Goal: Task Accomplishment & Management: Use online tool/utility

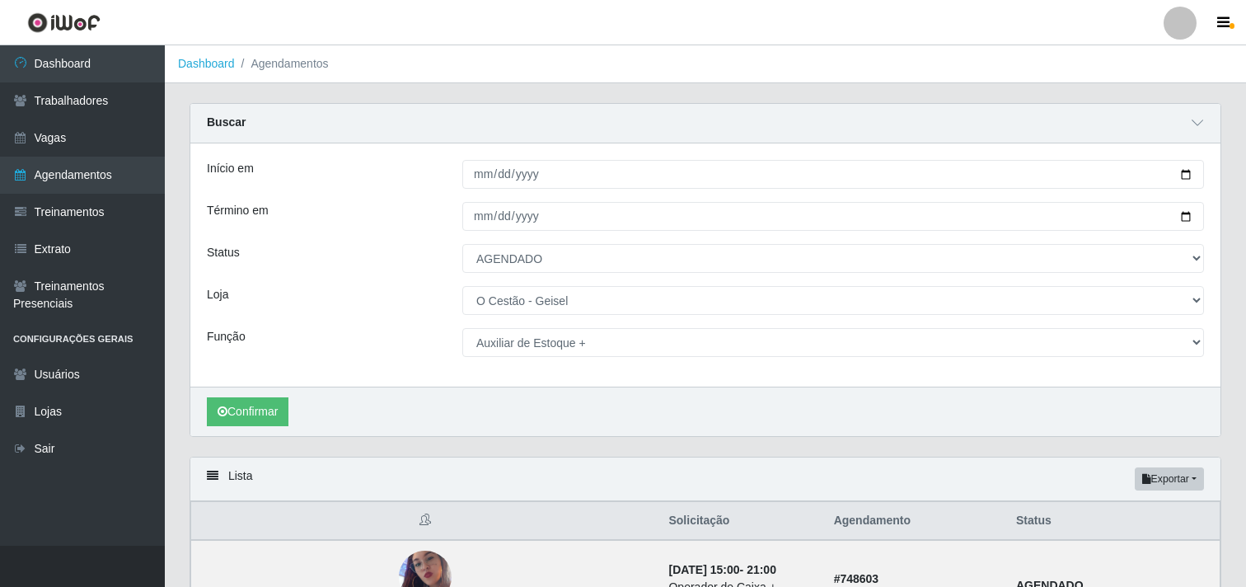
select select "AGENDADO"
select select "224"
select select "121"
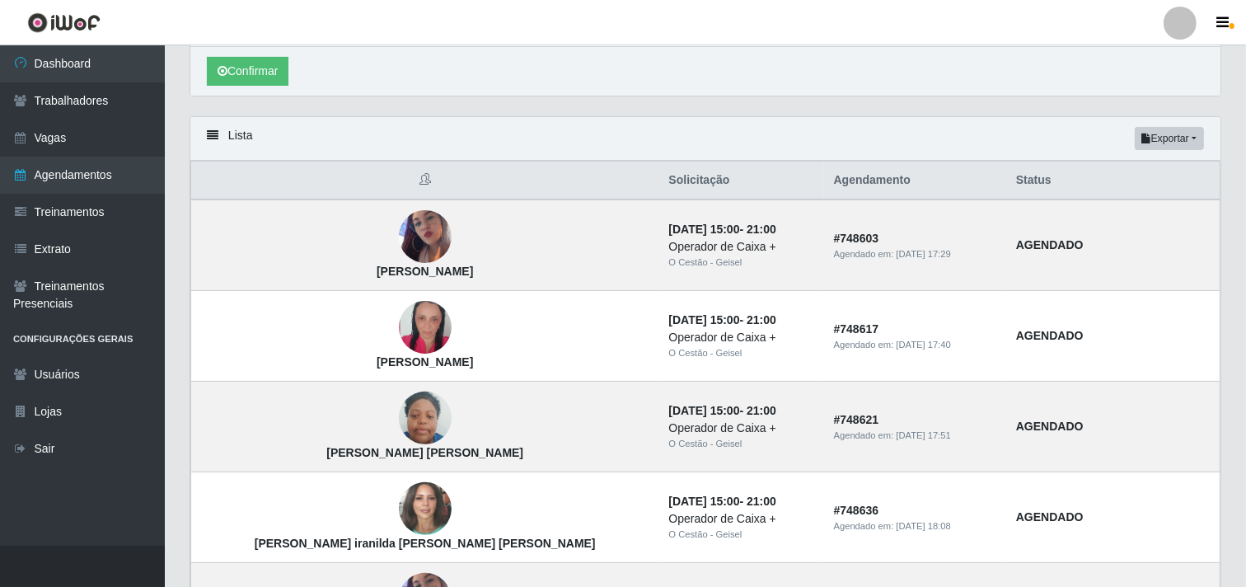
scroll to position [183, 0]
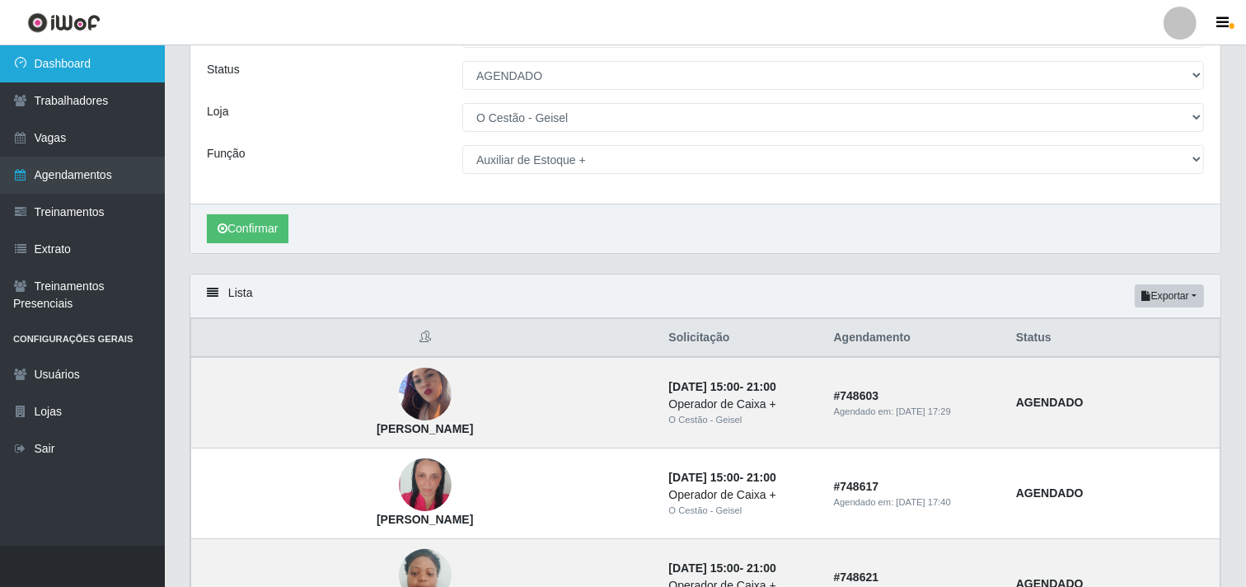
click at [100, 68] on link "Dashboard" at bounding box center [82, 63] width 165 height 37
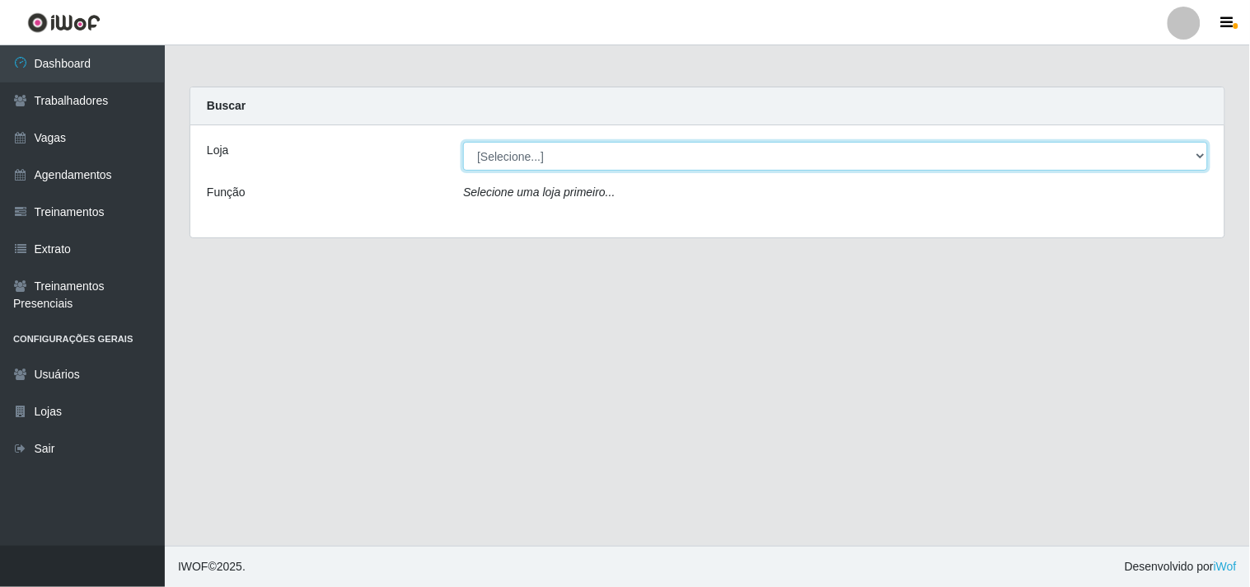
click at [522, 150] on select "[Selecione...] O Cestão - Geisel" at bounding box center [835, 156] width 745 height 29
select select "224"
click at [463, 142] on select "[Selecione...] O Cestão - Geisel" at bounding box center [835, 156] width 745 height 29
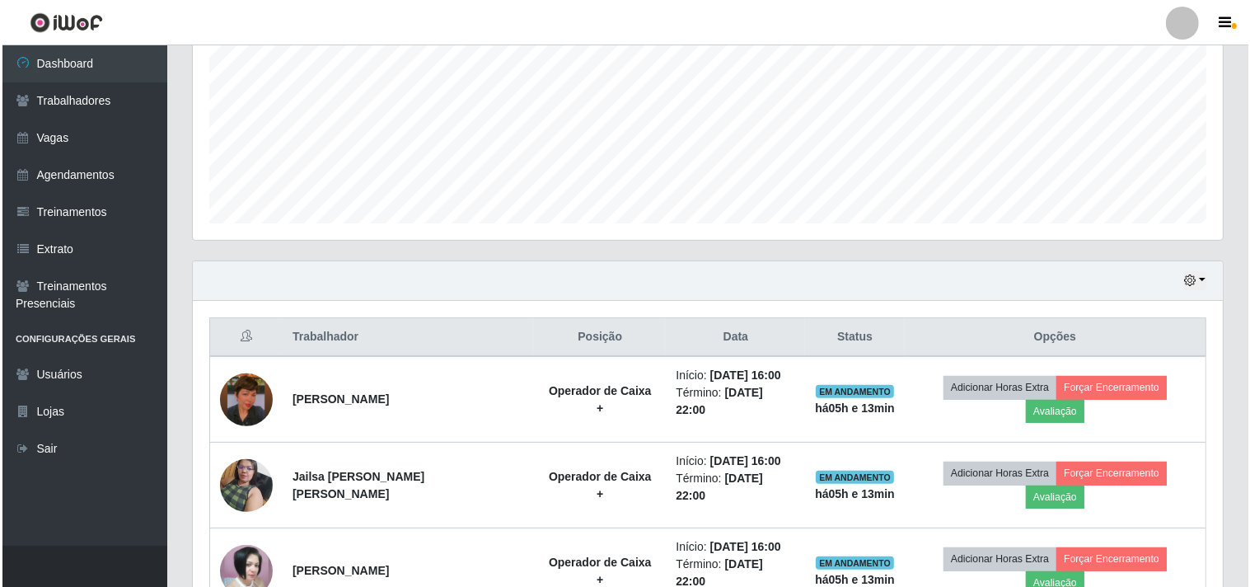
scroll to position [434, 0]
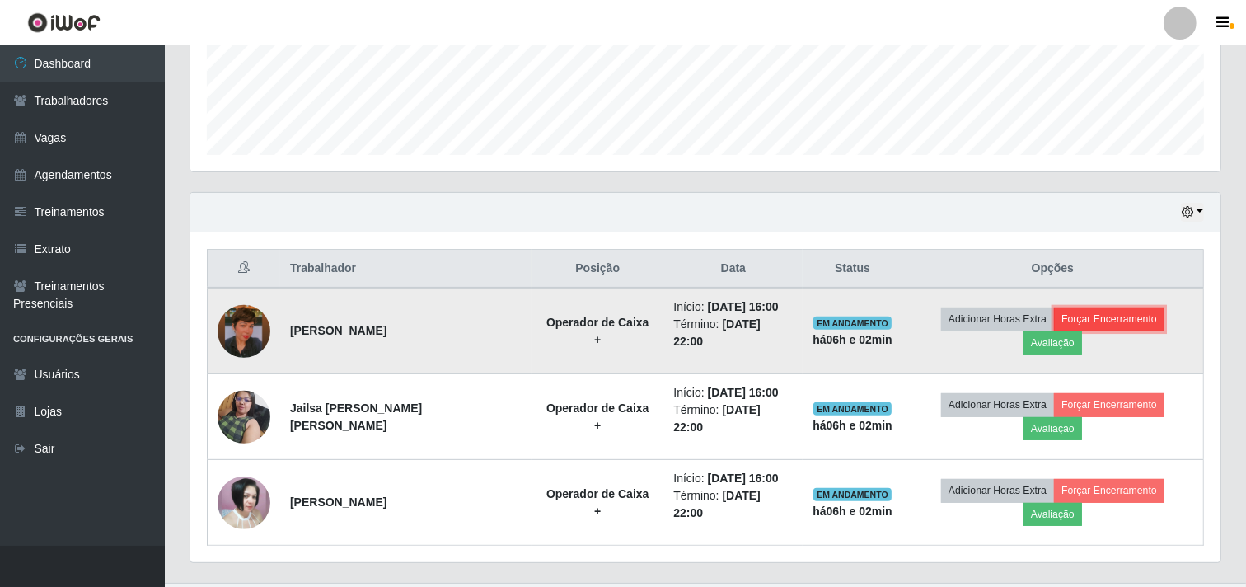
click at [1106, 315] on button "Forçar Encerramento" at bounding box center [1109, 318] width 110 height 23
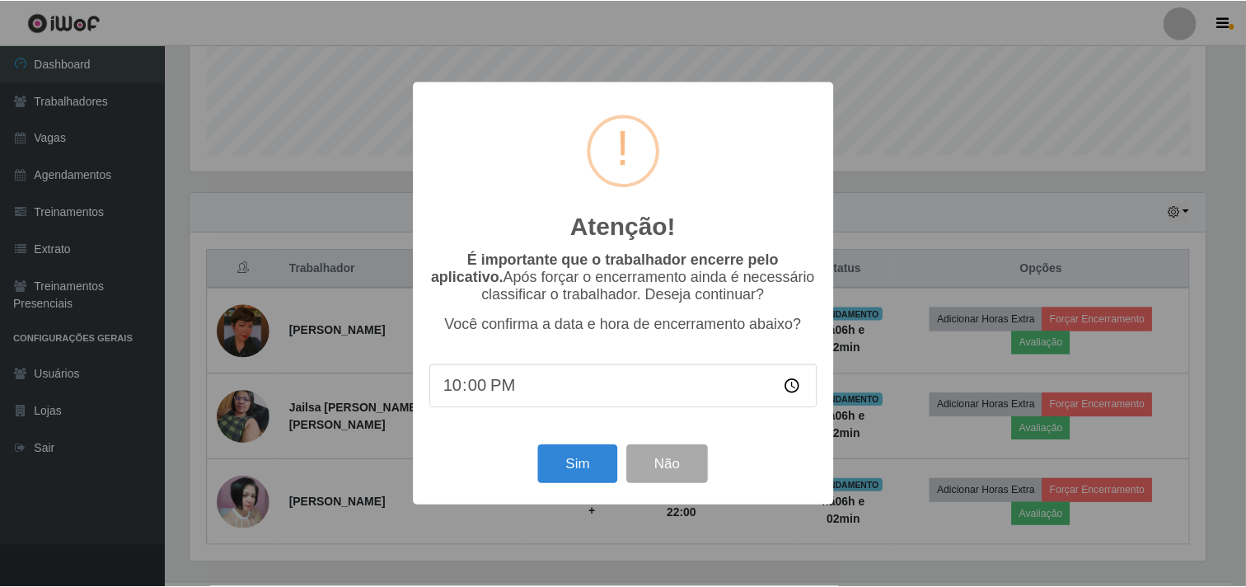
scroll to position [341, 1019]
click at [566, 479] on button "Sim" at bounding box center [580, 464] width 80 height 39
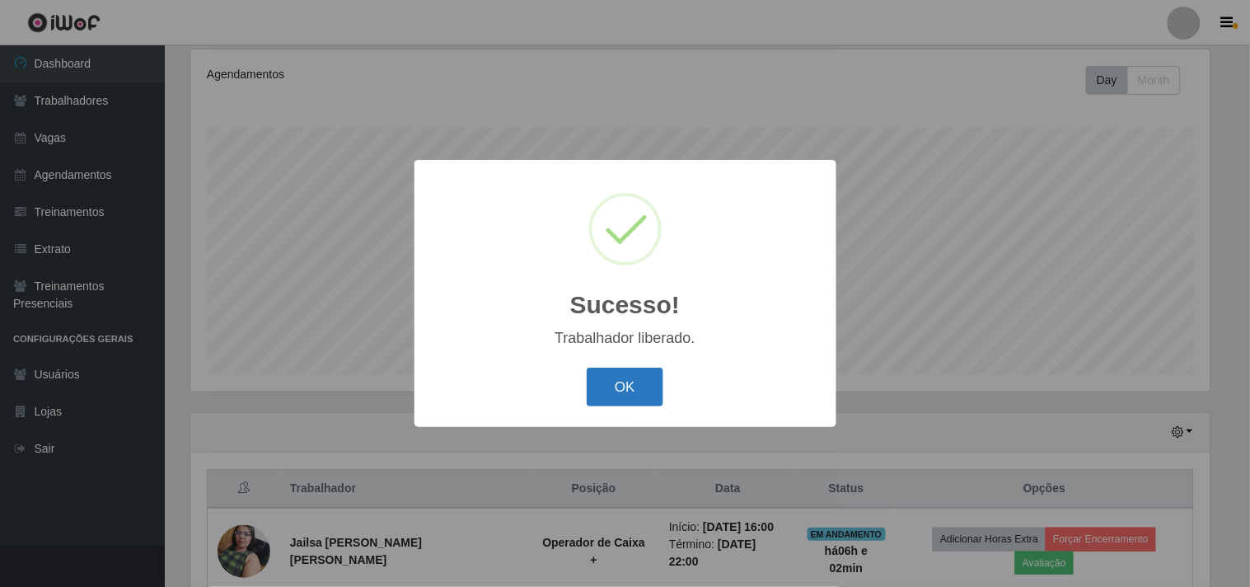
click at [630, 390] on button "OK" at bounding box center [625, 387] width 77 height 39
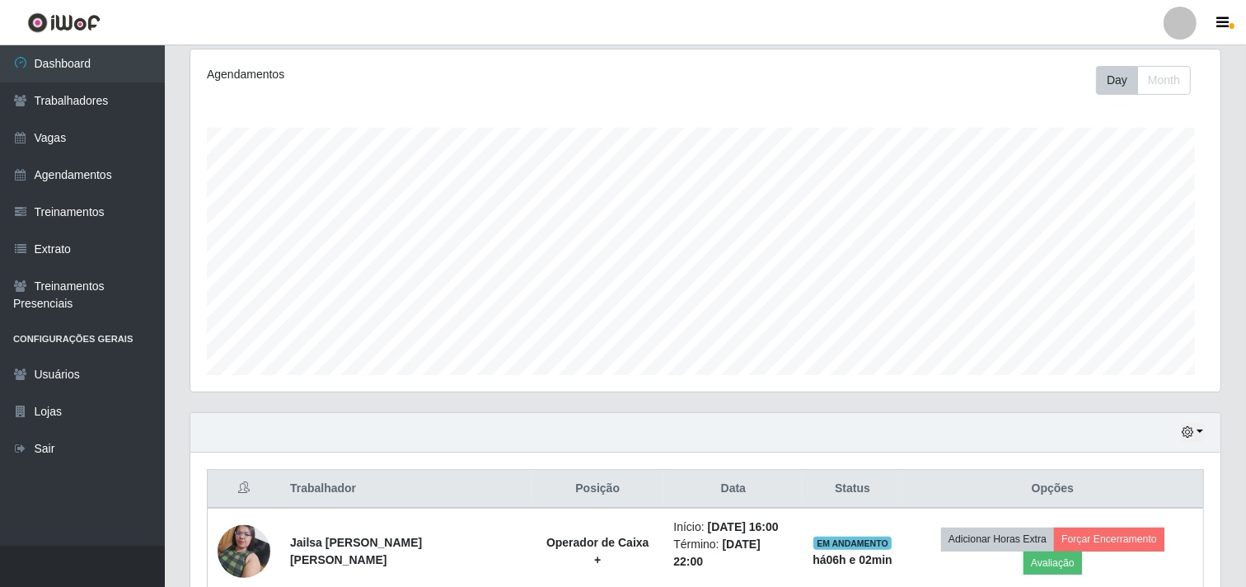
scroll to position [341, 1030]
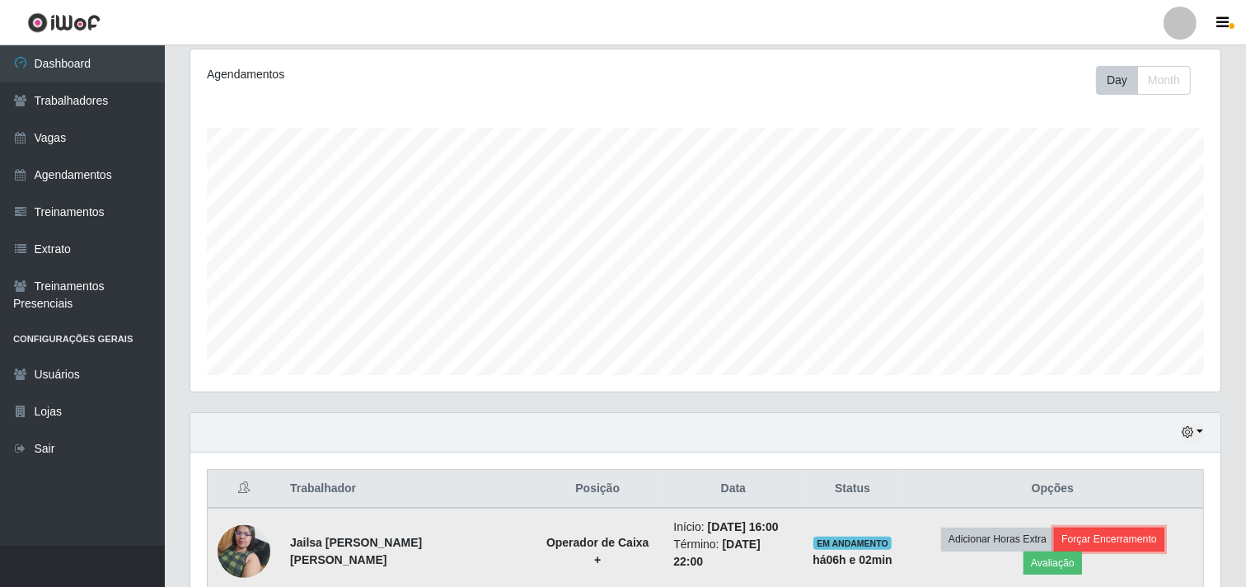
click at [1054, 537] on button "Forçar Encerramento" at bounding box center [1109, 538] width 110 height 23
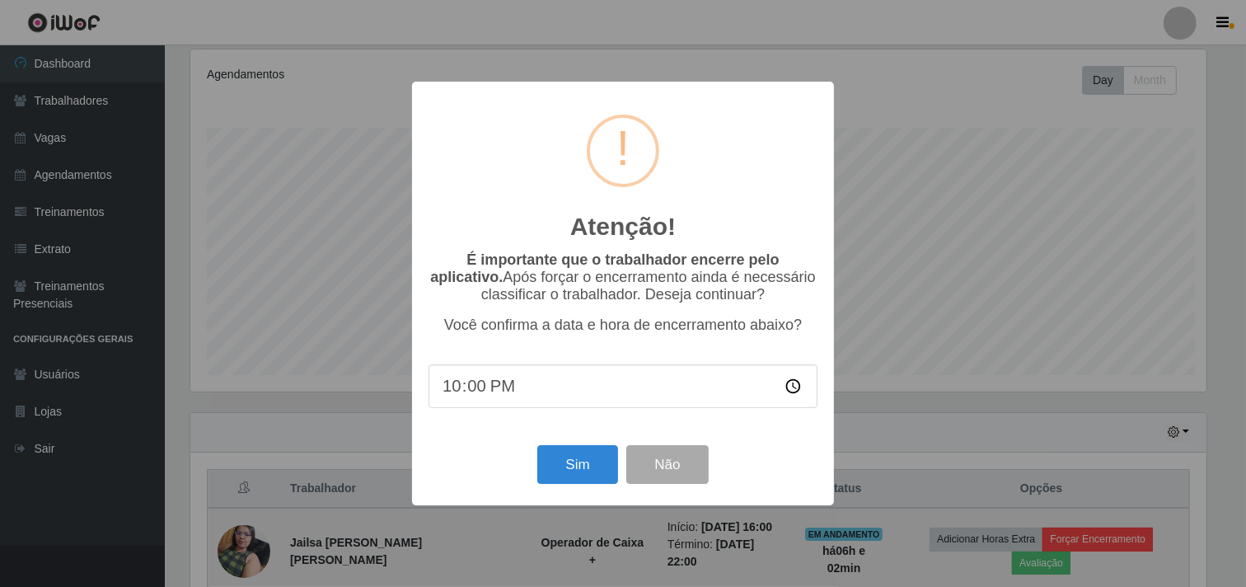
scroll to position [341, 1019]
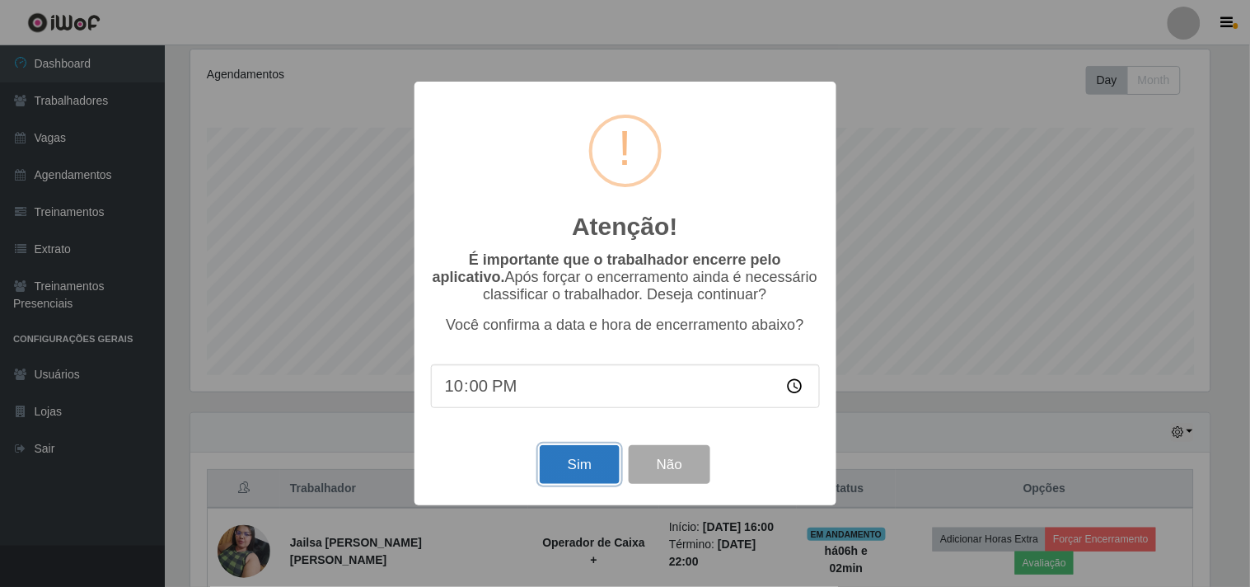
click at [583, 466] on button "Sim" at bounding box center [580, 464] width 80 height 39
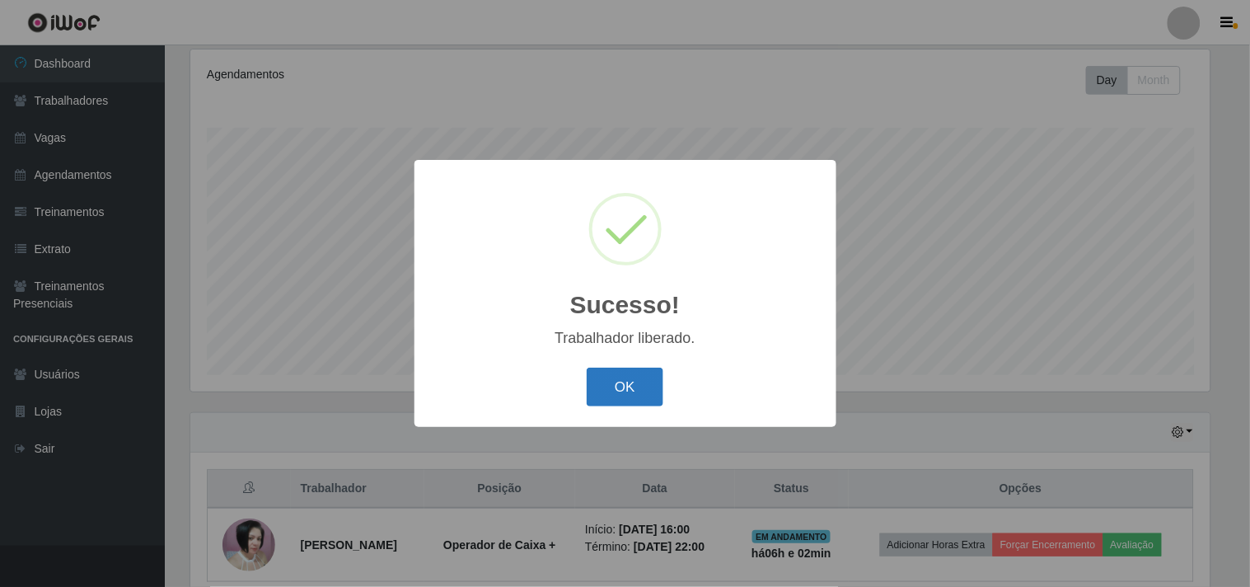
click at [616, 385] on button "OK" at bounding box center [625, 387] width 77 height 39
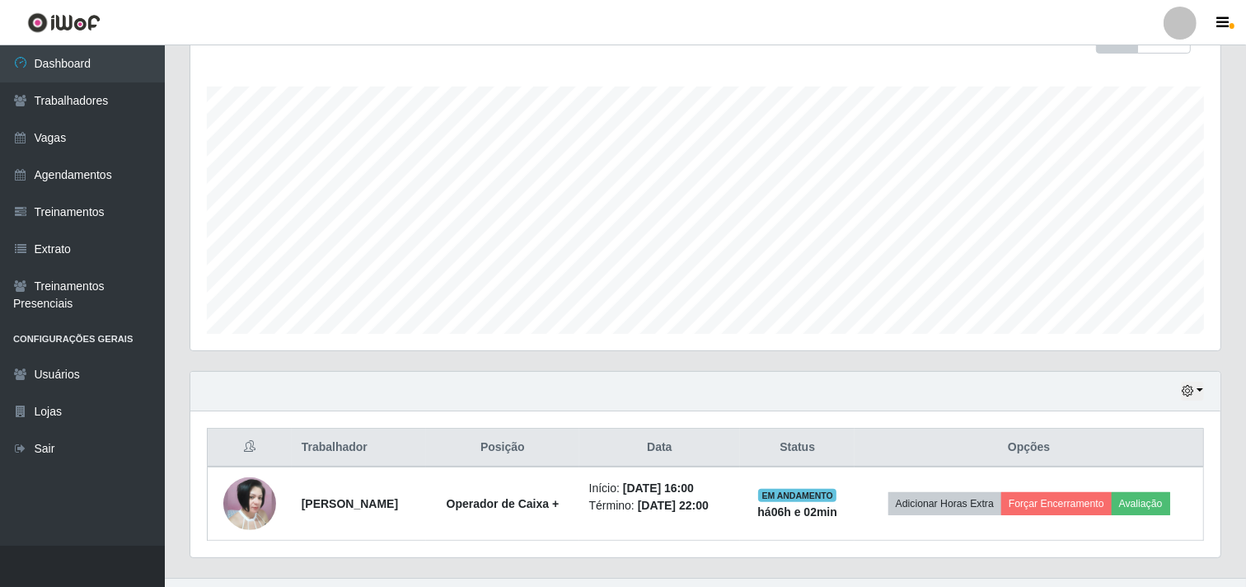
scroll to position [287, 0]
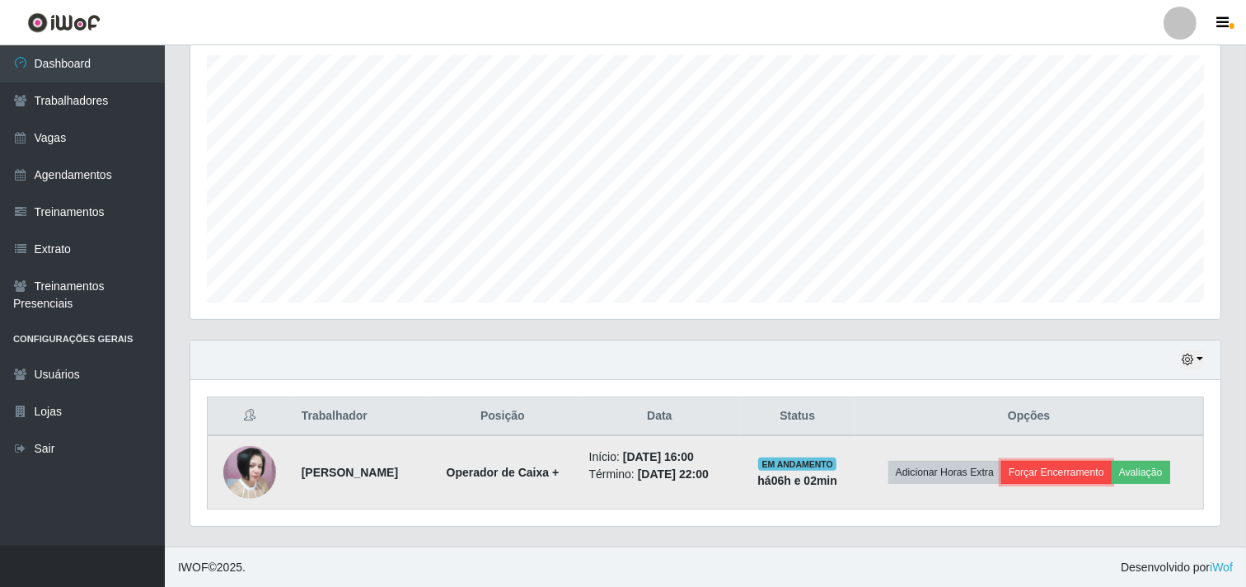
click at [1093, 470] on button "Forçar Encerramento" at bounding box center [1056, 472] width 110 height 23
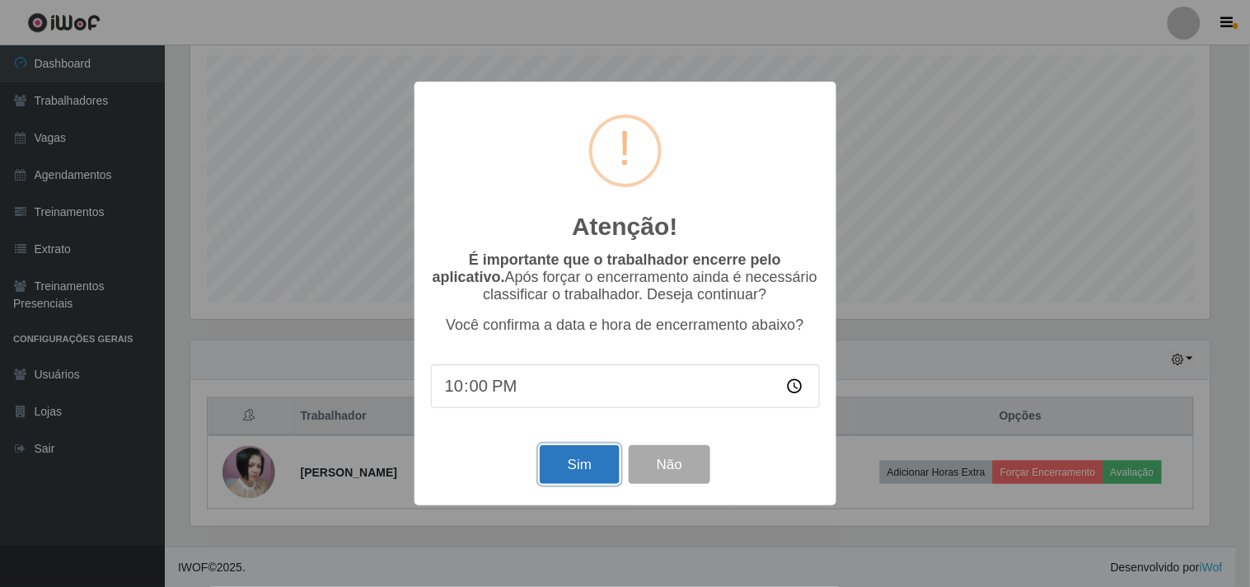
click at [607, 468] on button "Sim" at bounding box center [580, 464] width 80 height 39
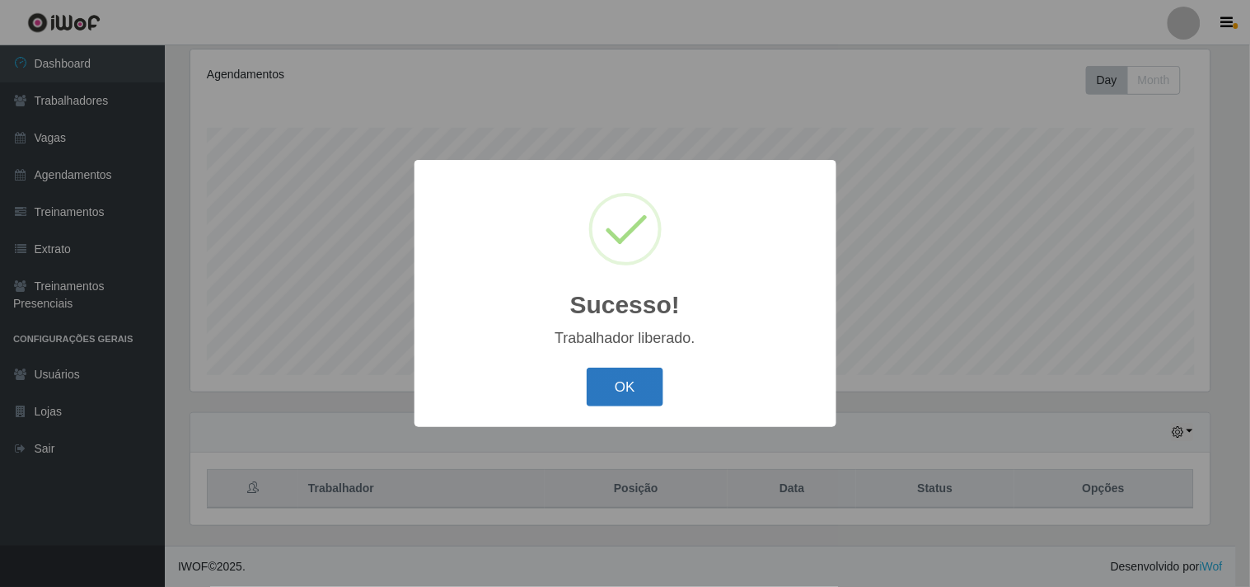
click at [623, 387] on button "OK" at bounding box center [625, 387] width 77 height 39
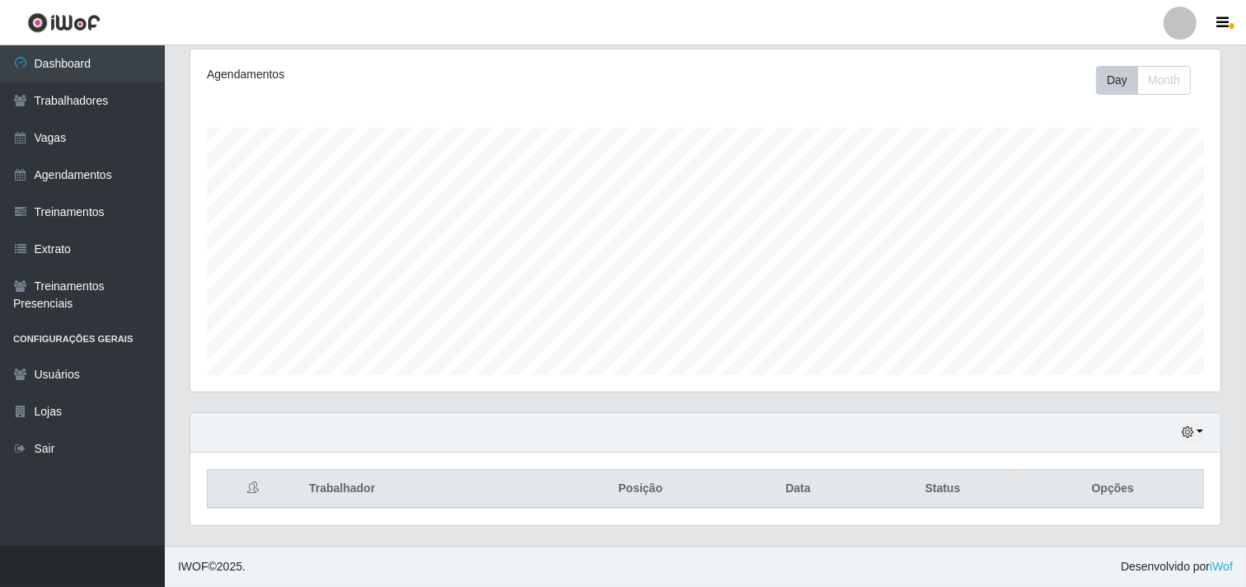
scroll to position [341, 1030]
